Goal: Find specific page/section

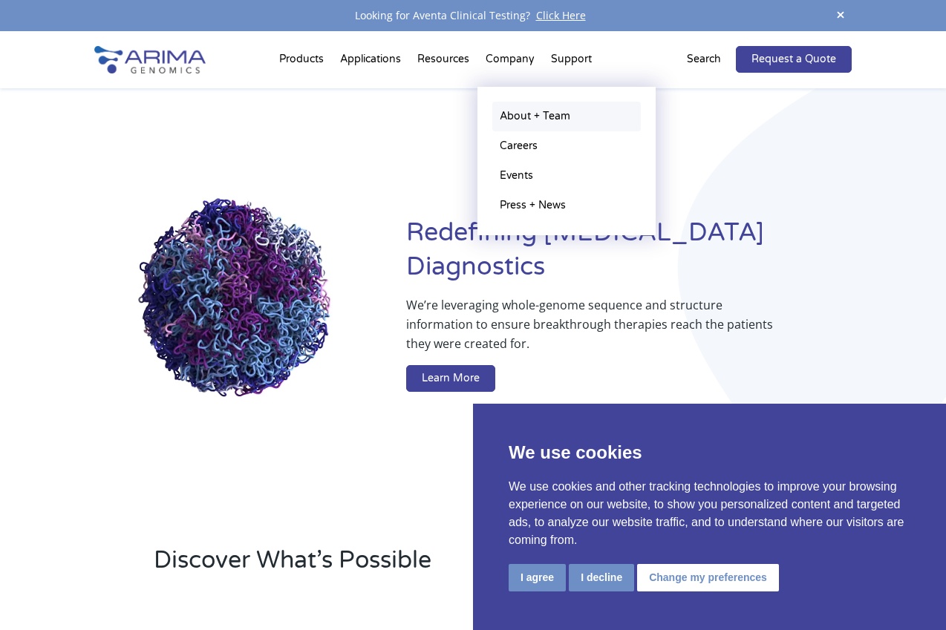
click at [513, 117] on link "About + Team" at bounding box center [566, 117] width 148 height 30
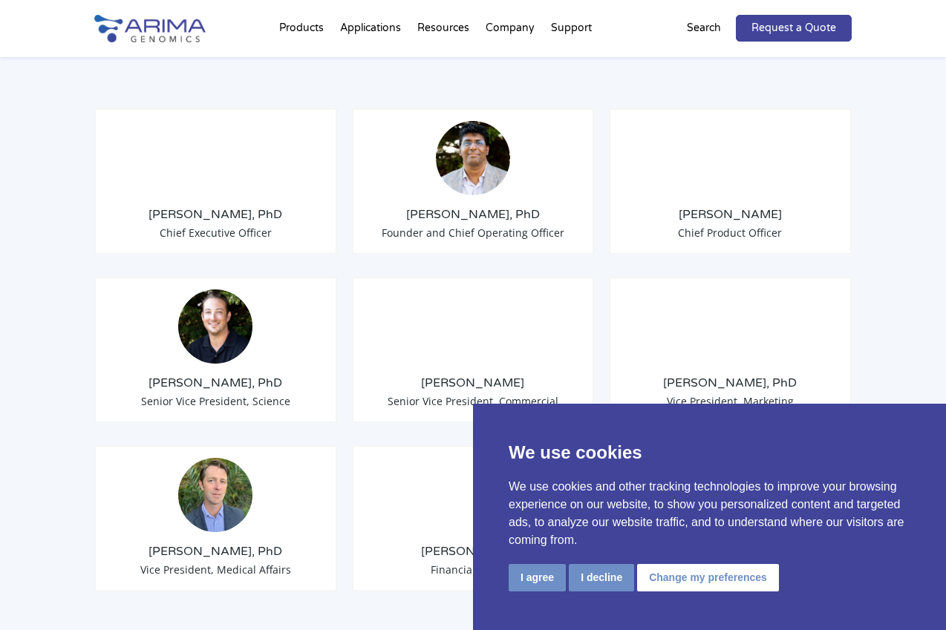
scroll to position [1183, 0]
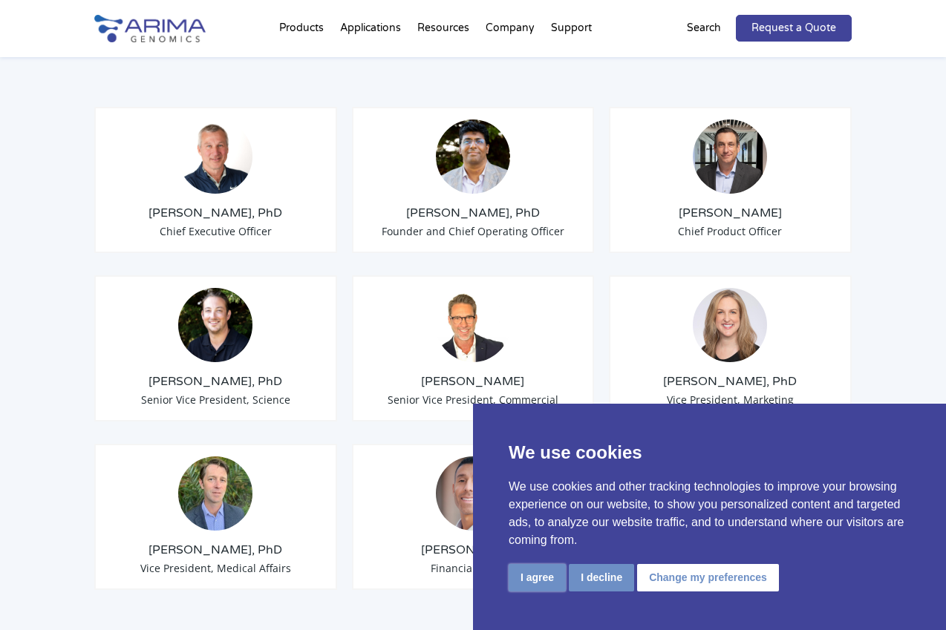
click at [536, 578] on button "I agree" at bounding box center [536, 577] width 57 height 27
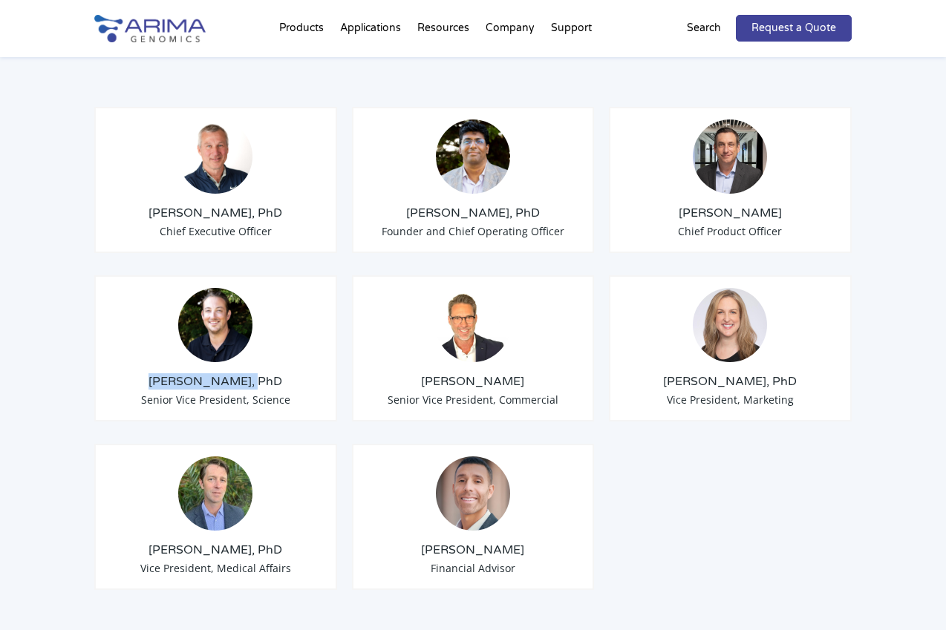
drag, startPoint x: 153, startPoint y: 343, endPoint x: 247, endPoint y: 344, distance: 94.3
click at [247, 373] on h3 "[PERSON_NAME], PhD" at bounding box center [215, 381] width 217 height 16
copy h3 "[PERSON_NAME]"
click at [210, 288] on img at bounding box center [215, 325] width 74 height 74
click at [205, 373] on h3 "[PERSON_NAME], PhD" at bounding box center [215, 381] width 217 height 16
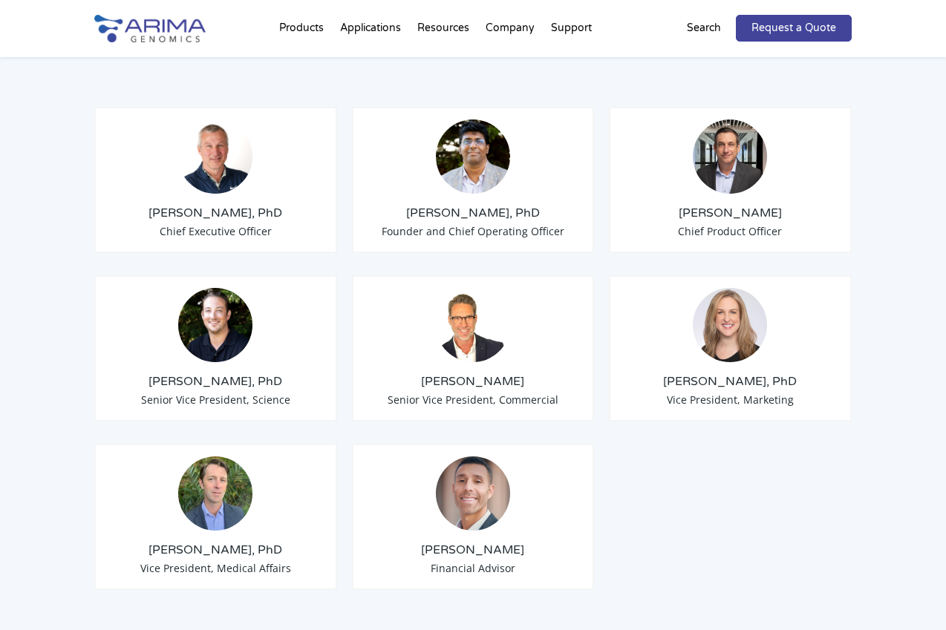
click at [214, 291] on img at bounding box center [215, 325] width 74 height 74
click at [200, 373] on h3 "Anthony Schmitt, PhD" at bounding box center [215, 381] width 217 height 16
click at [485, 293] on img at bounding box center [473, 325] width 74 height 74
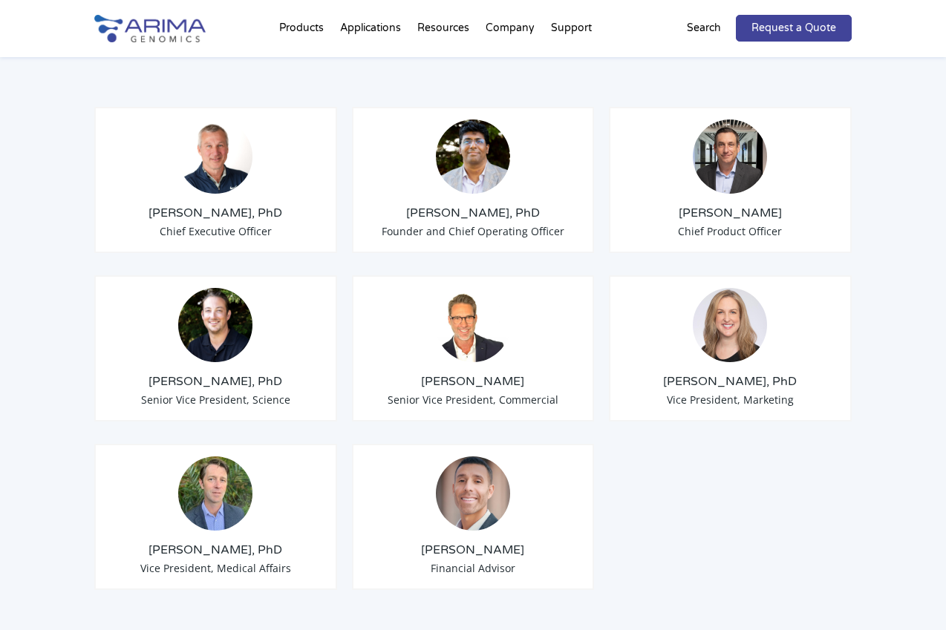
click at [204, 301] on img at bounding box center [215, 325] width 74 height 74
drag, startPoint x: 154, startPoint y: 343, endPoint x: 248, endPoint y: 346, distance: 93.6
click at [248, 373] on h3 "Anthony Schmitt, PhD" at bounding box center [215, 381] width 217 height 16
copy h3 "Anthony Schmitt"
